Goal: Task Accomplishment & Management: Manage account settings

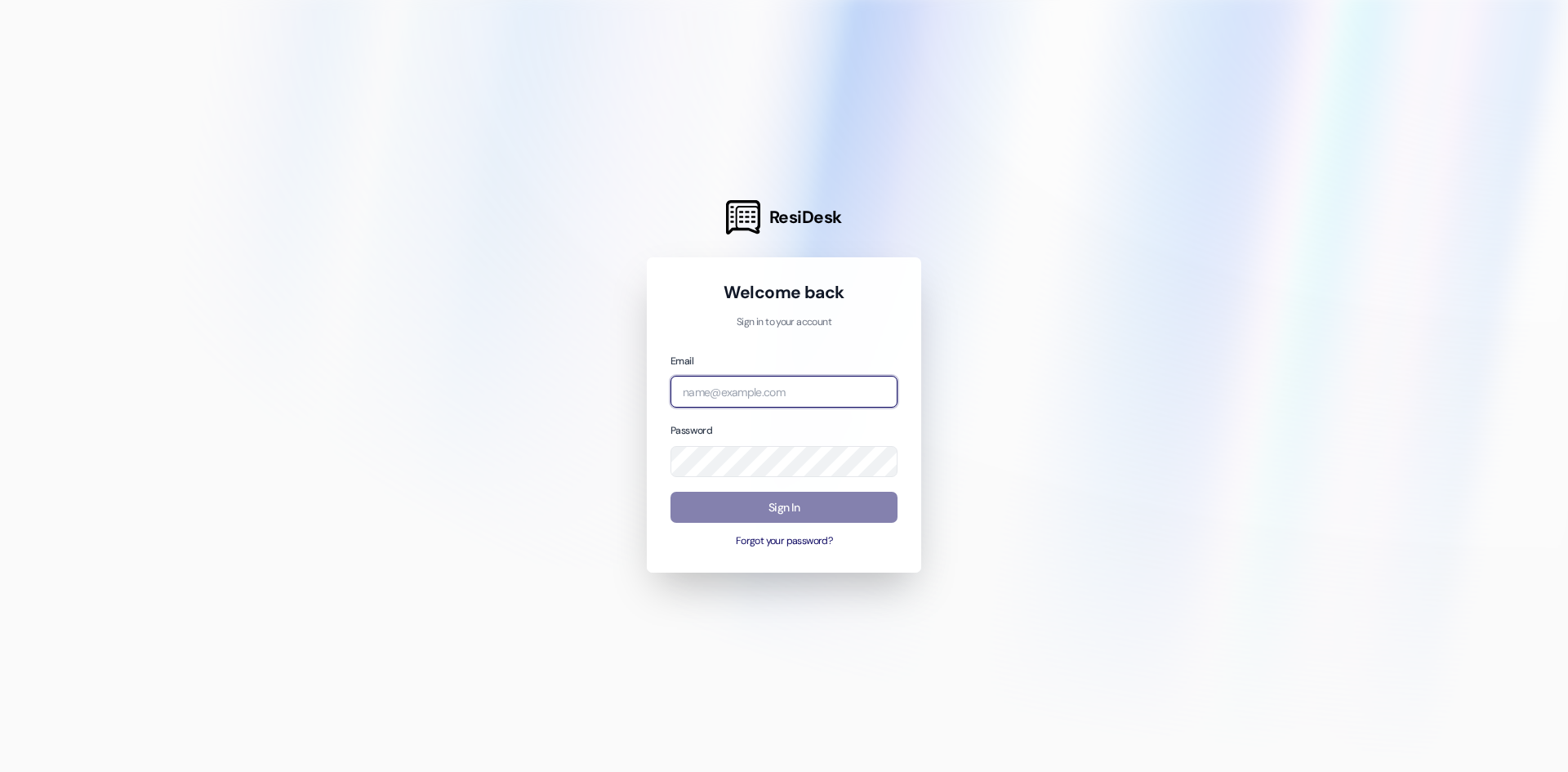
click at [744, 388] on input "email" at bounding box center [784, 391] width 227 height 32
type input "[PERSON_NAME][EMAIL_ADDRESS][PERSON_NAME][DOMAIN_NAME]"
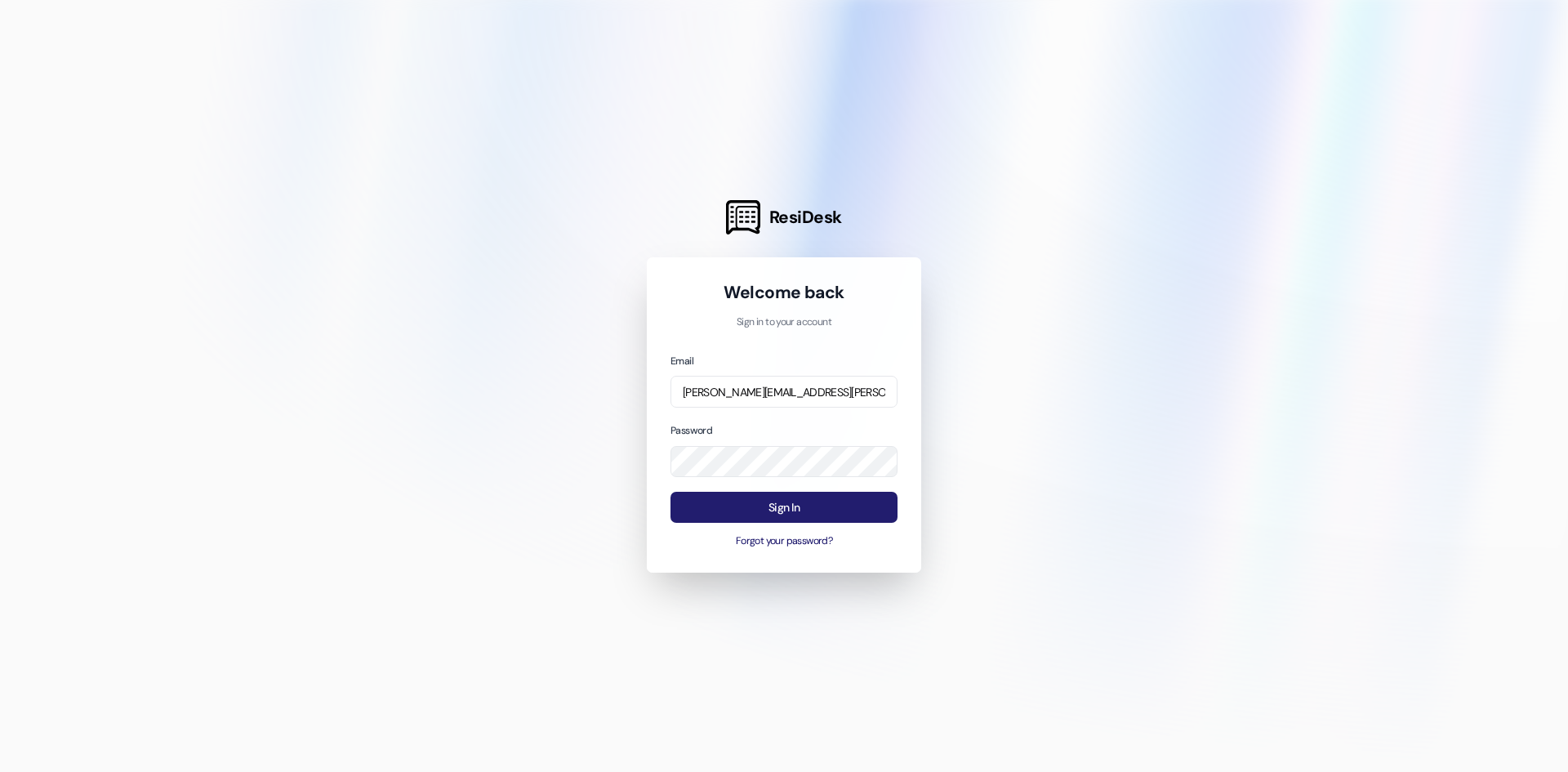
click at [799, 515] on button "Sign In" at bounding box center [784, 507] width 227 height 32
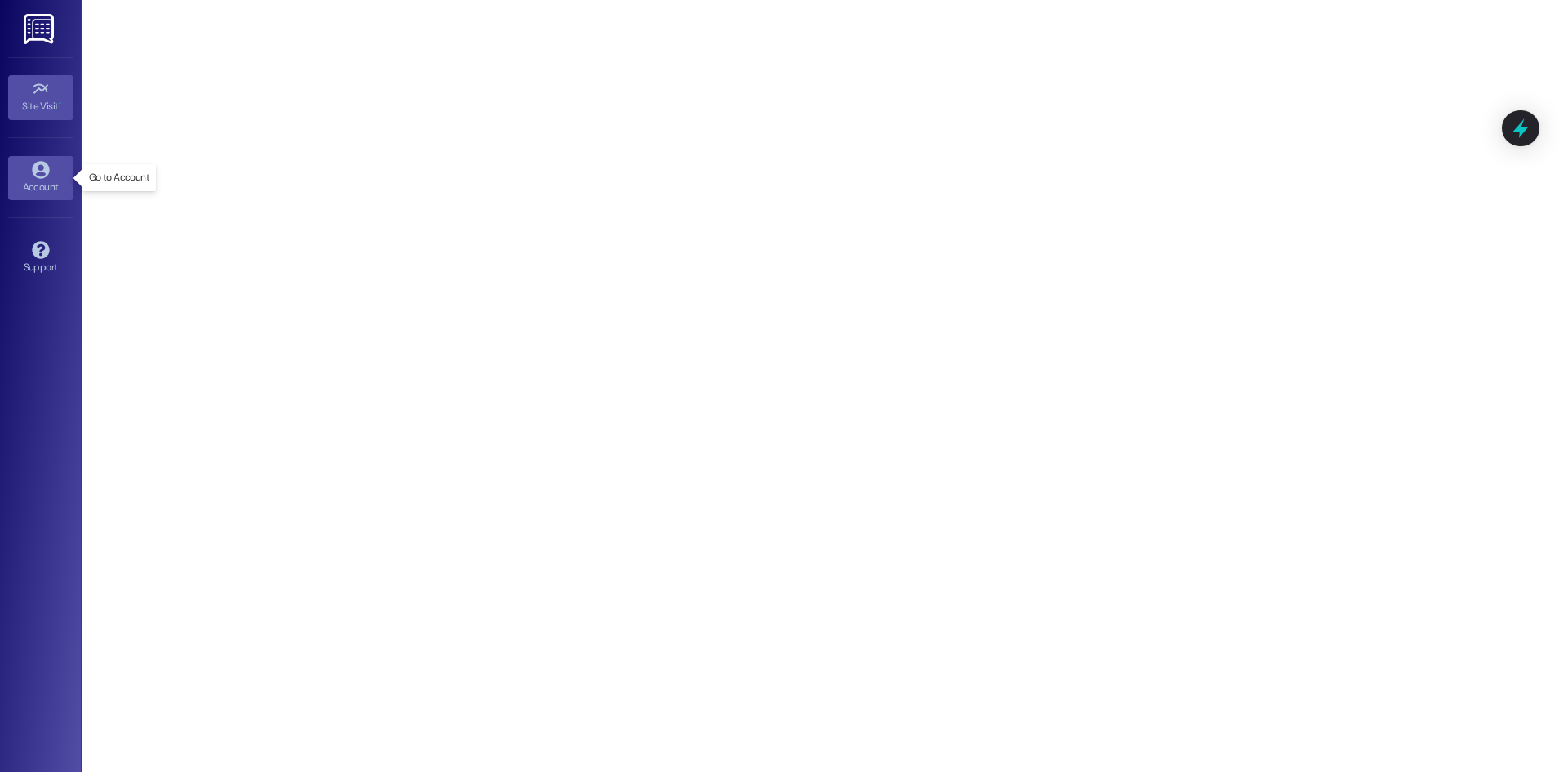
click at [43, 178] on div "Account" at bounding box center [40, 186] width 82 height 17
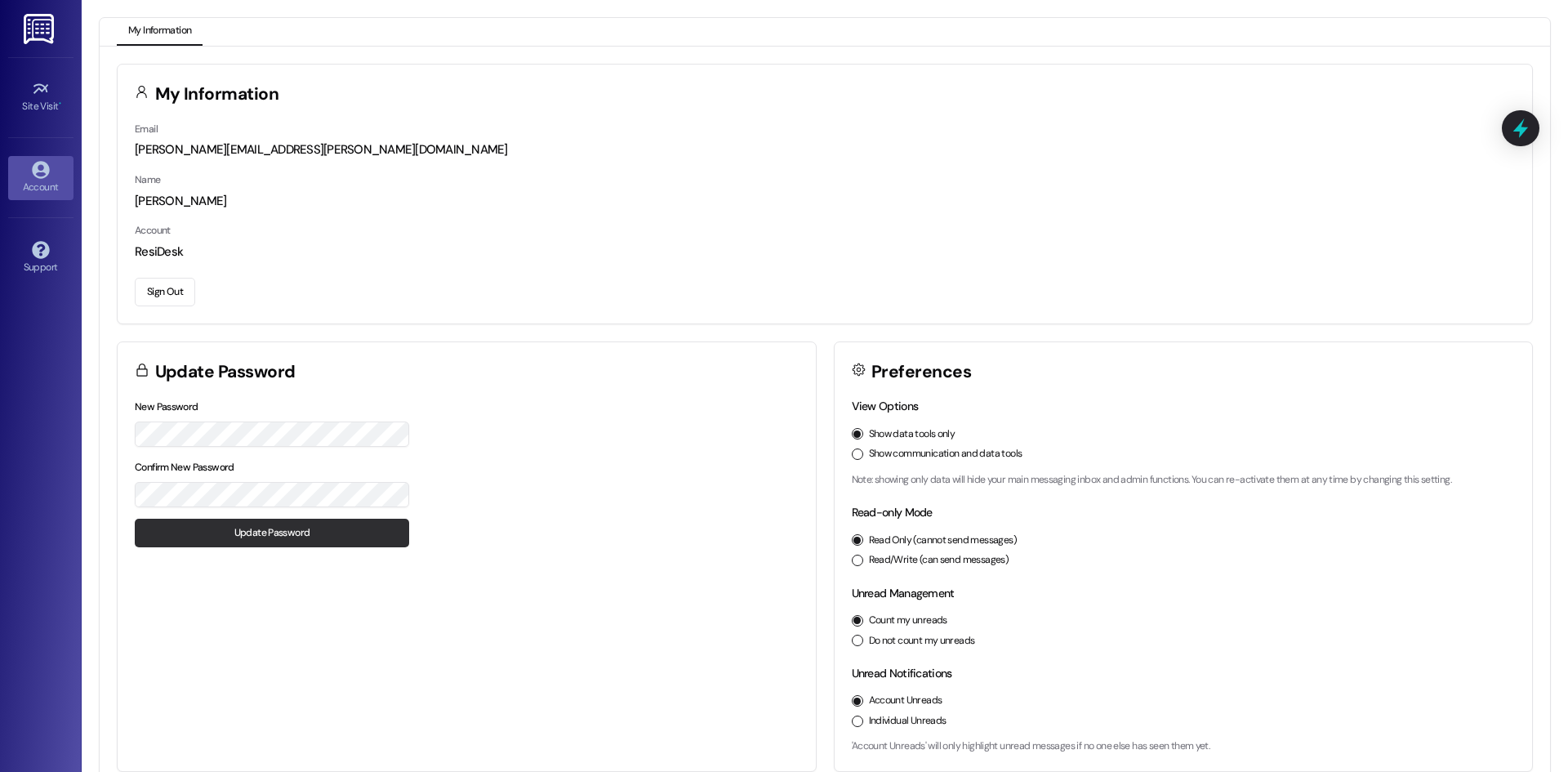
click at [246, 521] on button "Update Password" at bounding box center [272, 533] width 274 height 29
click at [47, 32] on img at bounding box center [40, 29] width 33 height 30
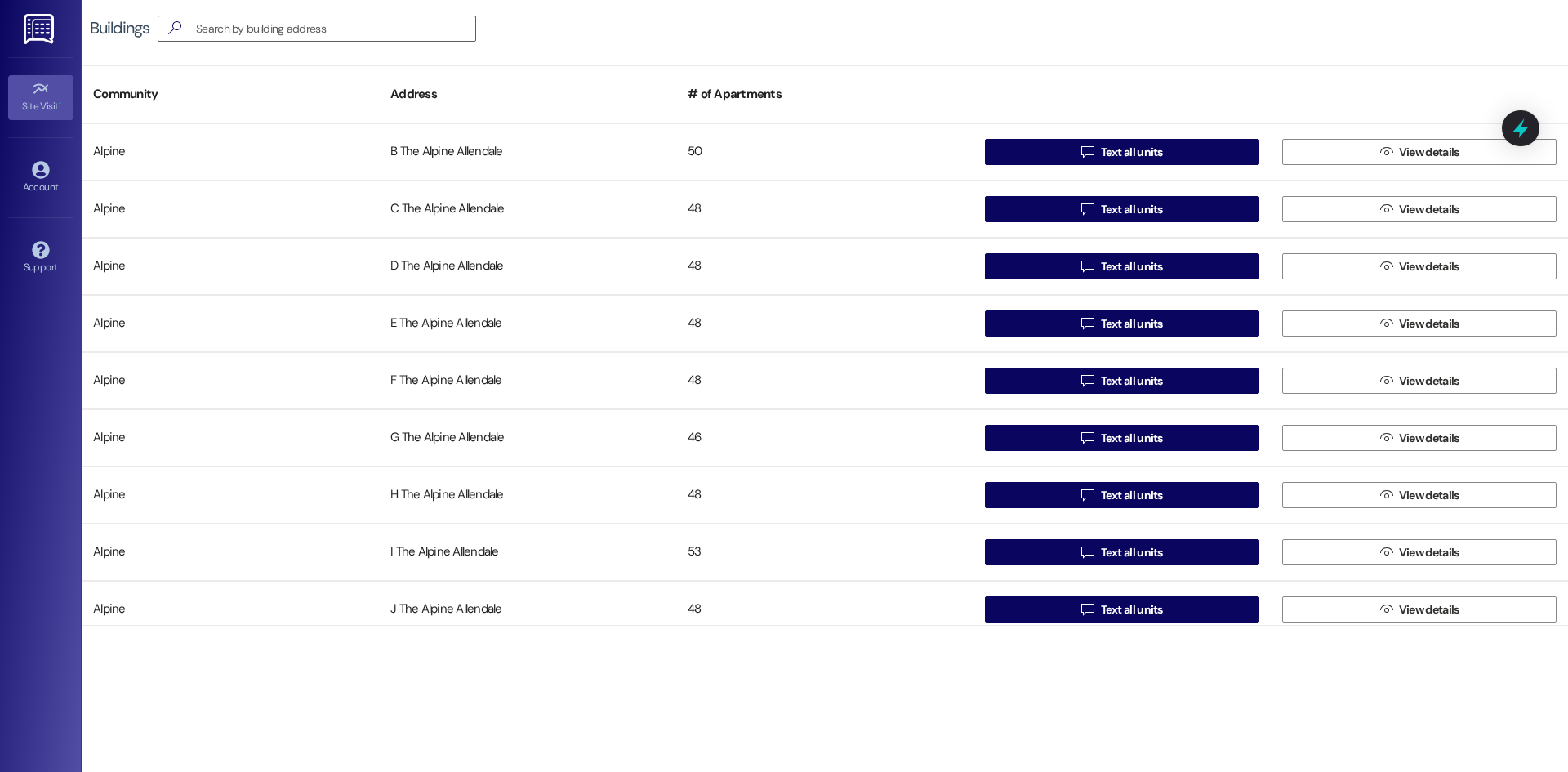
click at [41, 100] on div "Site Visit •" at bounding box center [40, 106] width 82 height 17
